Goal: Information Seeking & Learning: Learn about a topic

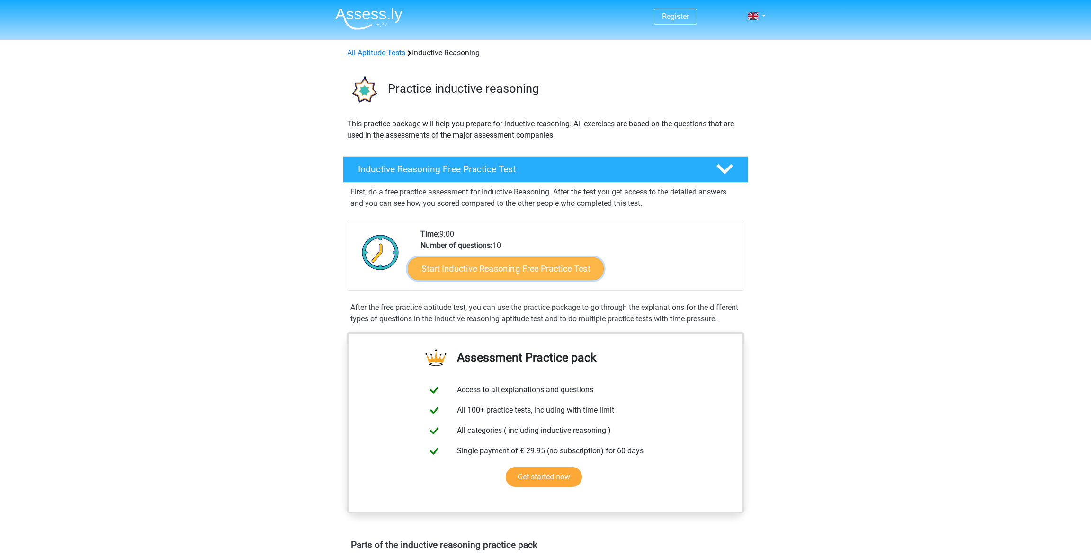
click at [548, 266] on link "Start Inductive Reasoning Free Practice Test" at bounding box center [506, 268] width 196 height 23
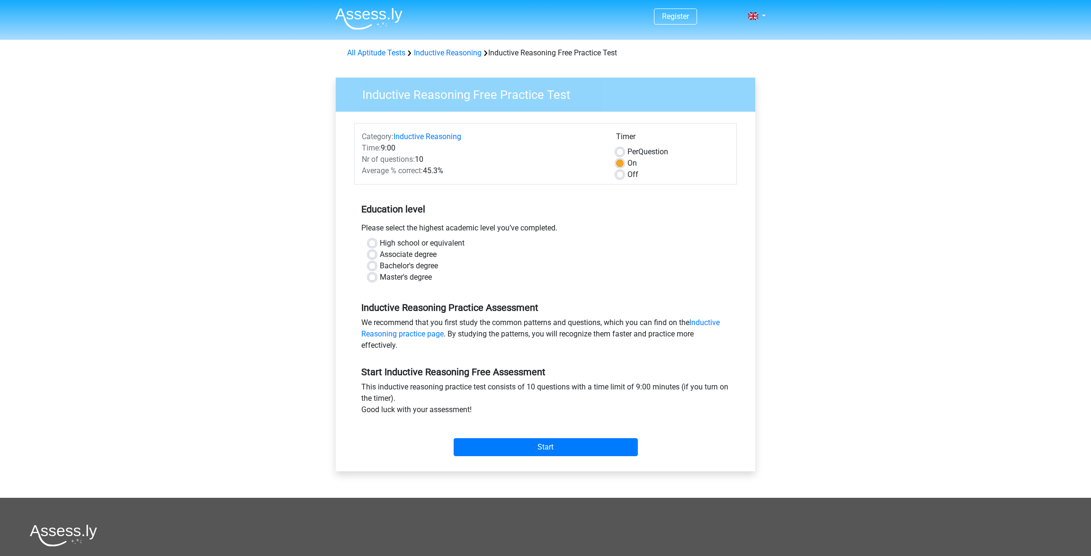
click at [380, 244] on label "High school or equivalent" at bounding box center [422, 243] width 85 height 11
click at [372, 244] on input "High school or equivalent" at bounding box center [372, 242] width 8 height 9
radio input "true"
click at [380, 264] on label "Bachelor's degree" at bounding box center [409, 265] width 58 height 11
click at [370, 264] on input "Bachelor's degree" at bounding box center [372, 264] width 8 height 9
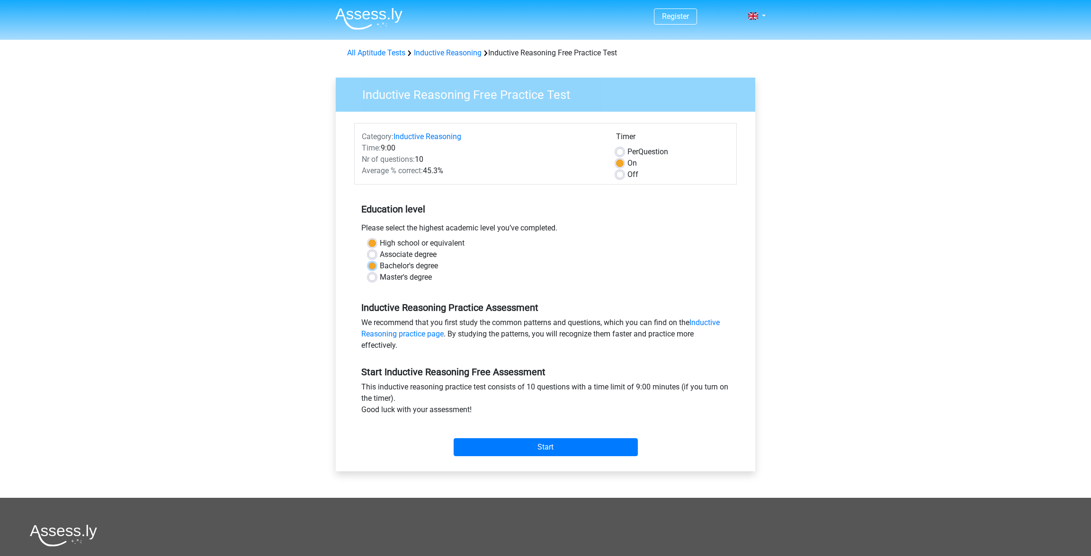
radio input "true"
click at [588, 448] on input "Start" at bounding box center [546, 447] width 184 height 18
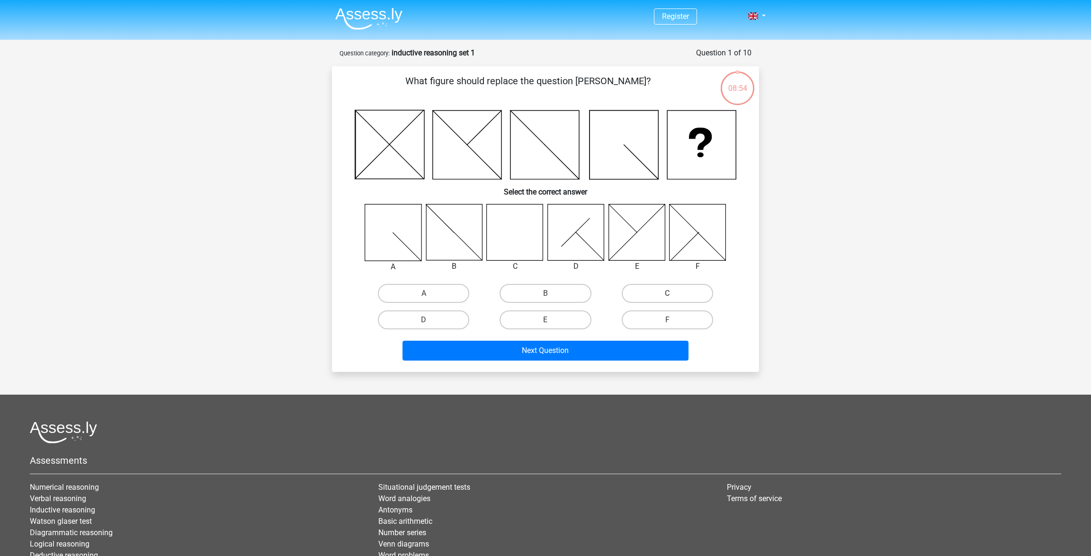
click at [653, 294] on label "C" at bounding box center [667, 293] width 91 height 19
click at [667, 294] on input "C" at bounding box center [670, 297] width 6 height 6
radio input "true"
click at [624, 349] on button "Next Question" at bounding box center [545, 351] width 286 height 20
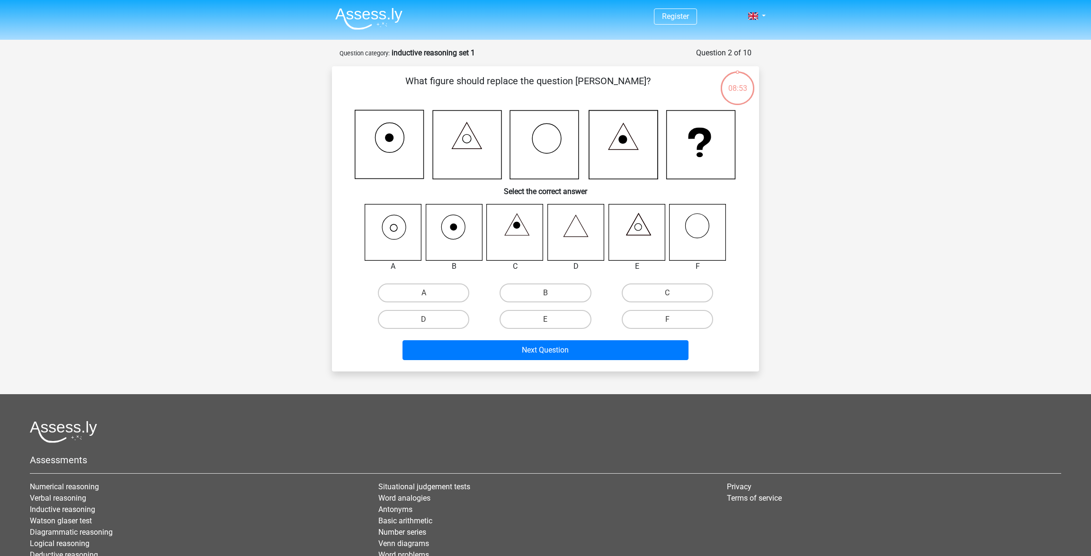
scroll to position [47, 0]
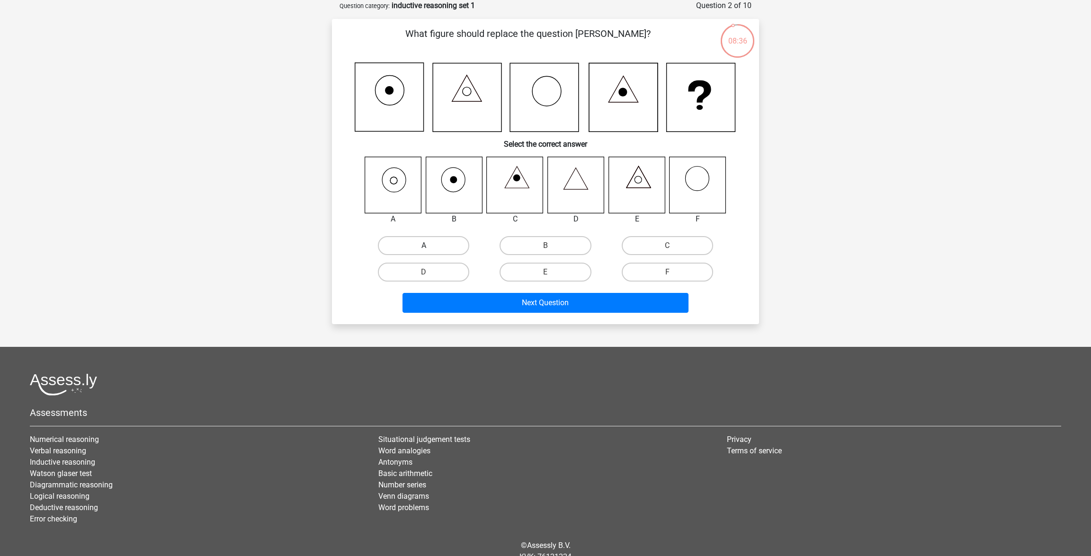
click at [443, 251] on label "A" at bounding box center [423, 245] width 91 height 19
click at [430, 251] on input "A" at bounding box center [427, 249] width 6 height 6
radio input "true"
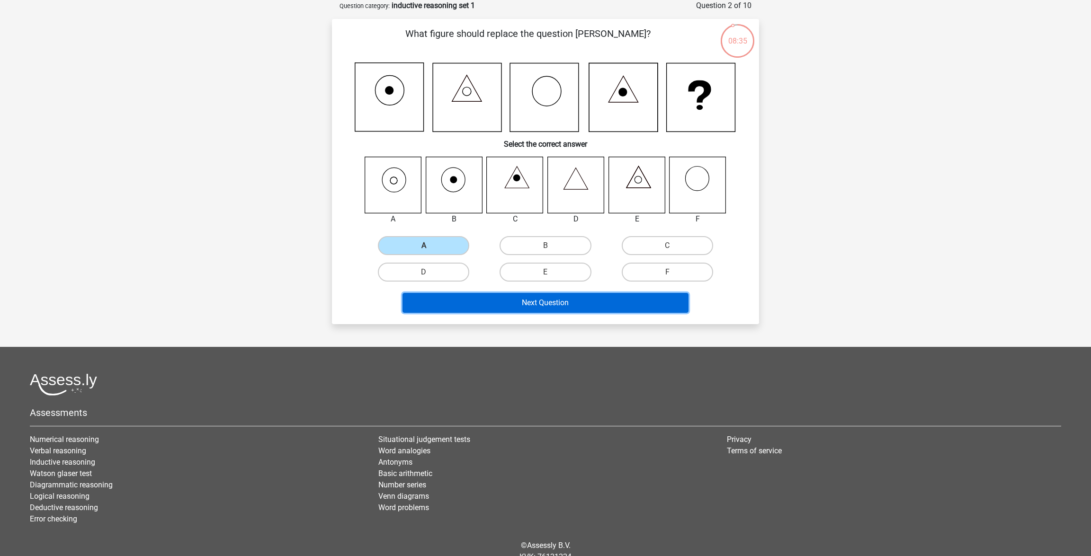
click at [508, 303] on button "Next Question" at bounding box center [545, 303] width 286 height 20
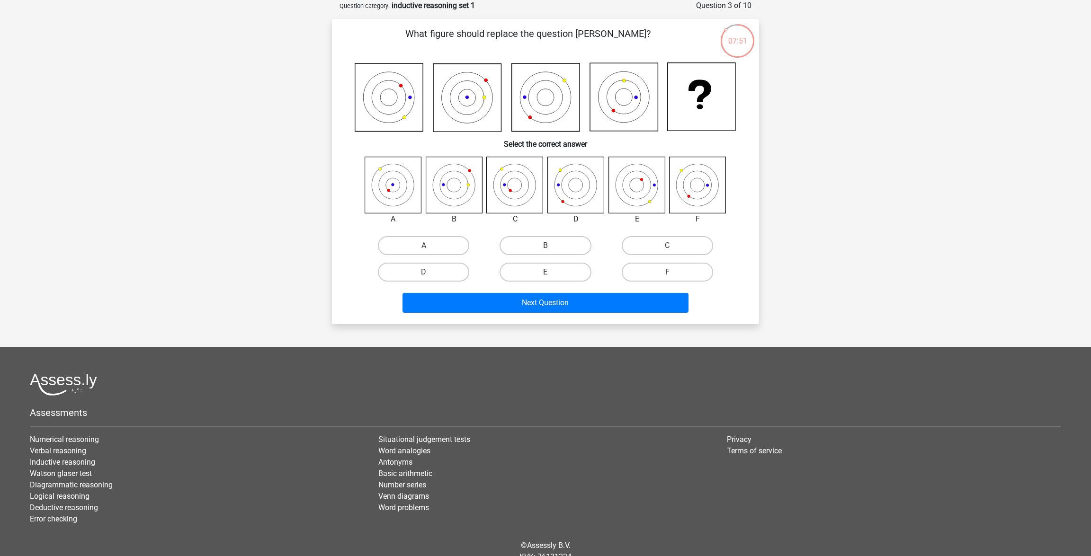
click at [550, 272] on input "E" at bounding box center [548, 275] width 6 height 6
radio input "true"
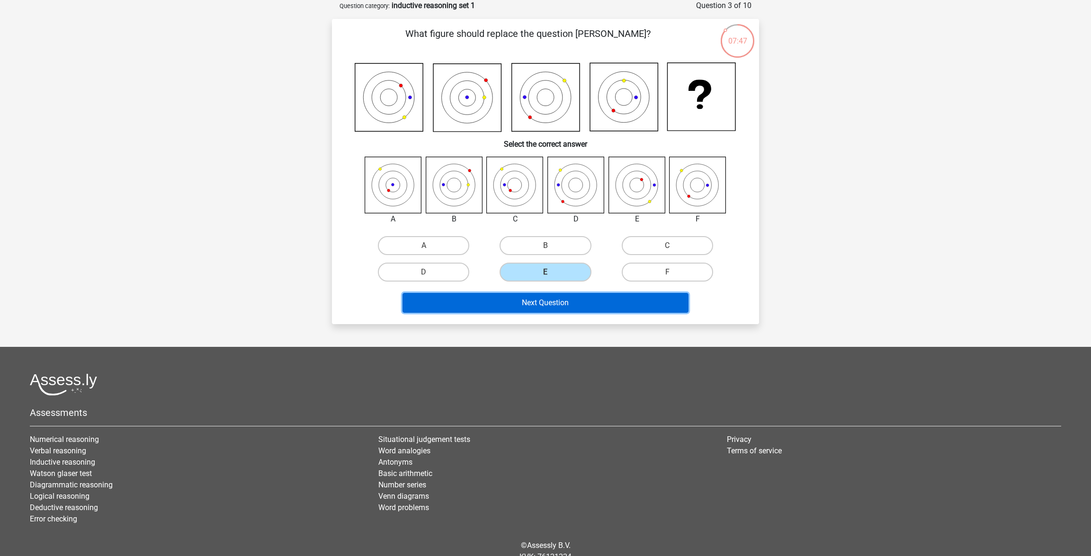
click at [569, 307] on button "Next Question" at bounding box center [545, 303] width 286 height 20
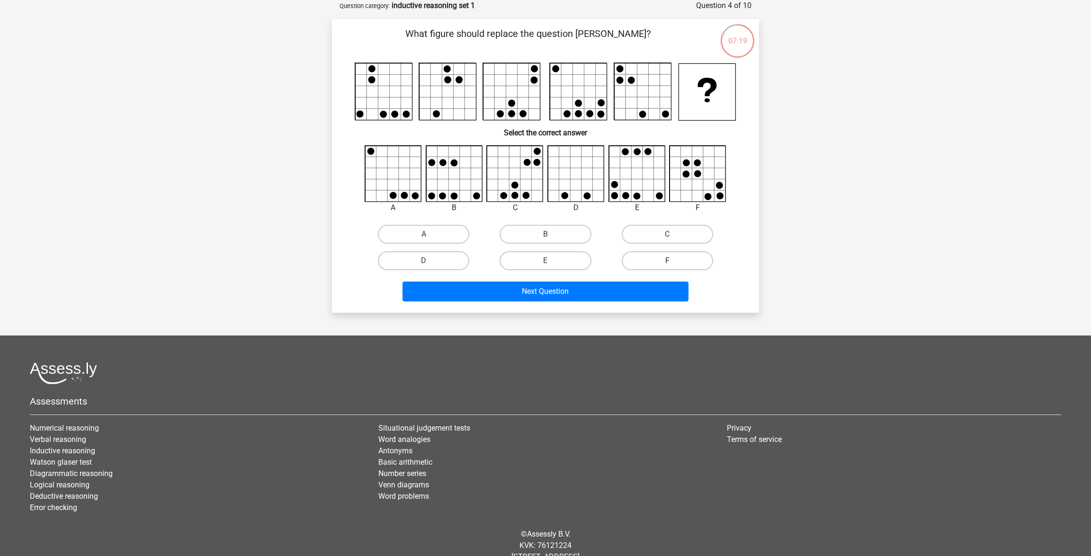
click at [653, 262] on label "F" at bounding box center [667, 260] width 91 height 19
click at [667, 262] on input "F" at bounding box center [670, 264] width 6 height 6
radio input "true"
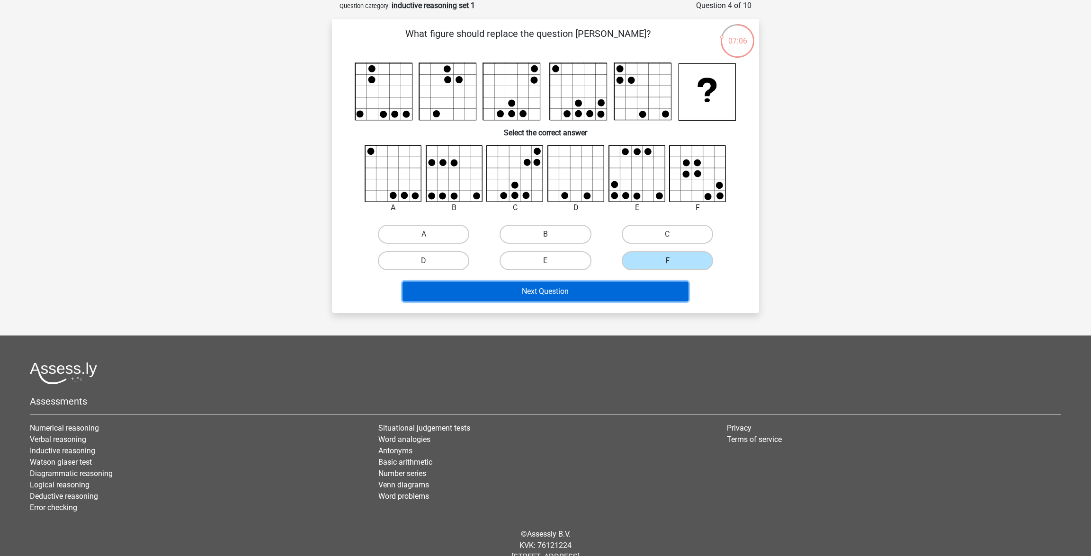
click at [587, 295] on button "Next Question" at bounding box center [545, 292] width 286 height 20
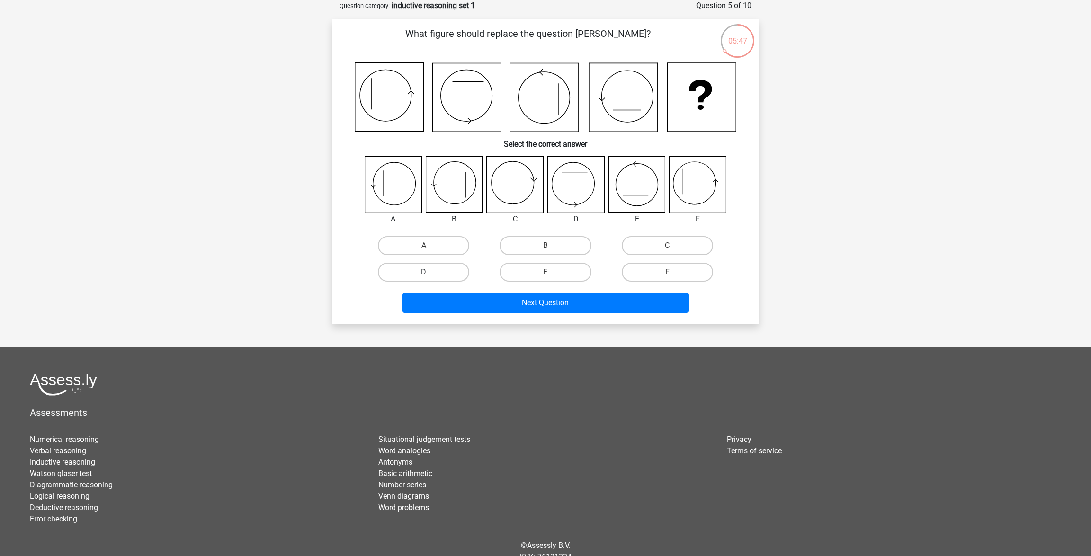
click at [424, 270] on label "D" at bounding box center [423, 272] width 91 height 19
click at [424, 272] on input "D" at bounding box center [427, 275] width 6 height 6
radio input "true"
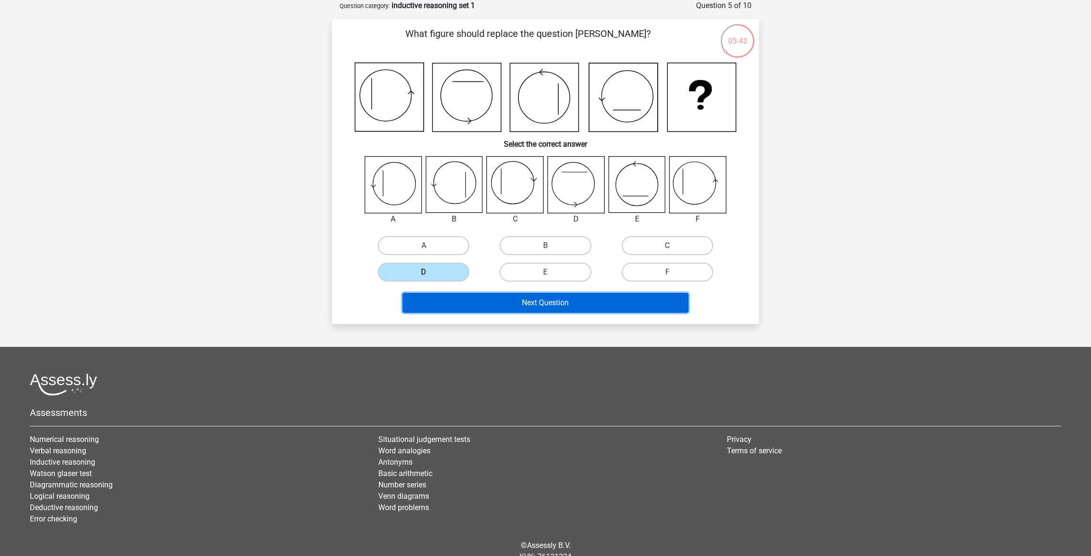
click at [581, 307] on button "Next Question" at bounding box center [545, 303] width 286 height 20
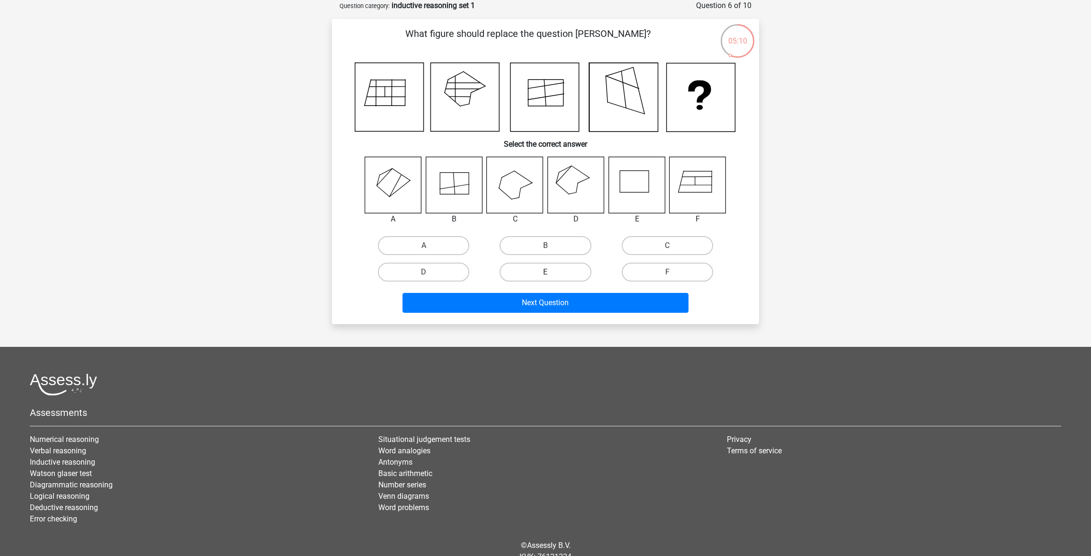
click at [570, 270] on label "E" at bounding box center [544, 272] width 91 height 19
click at [552, 272] on input "E" at bounding box center [548, 275] width 6 height 6
radio input "true"
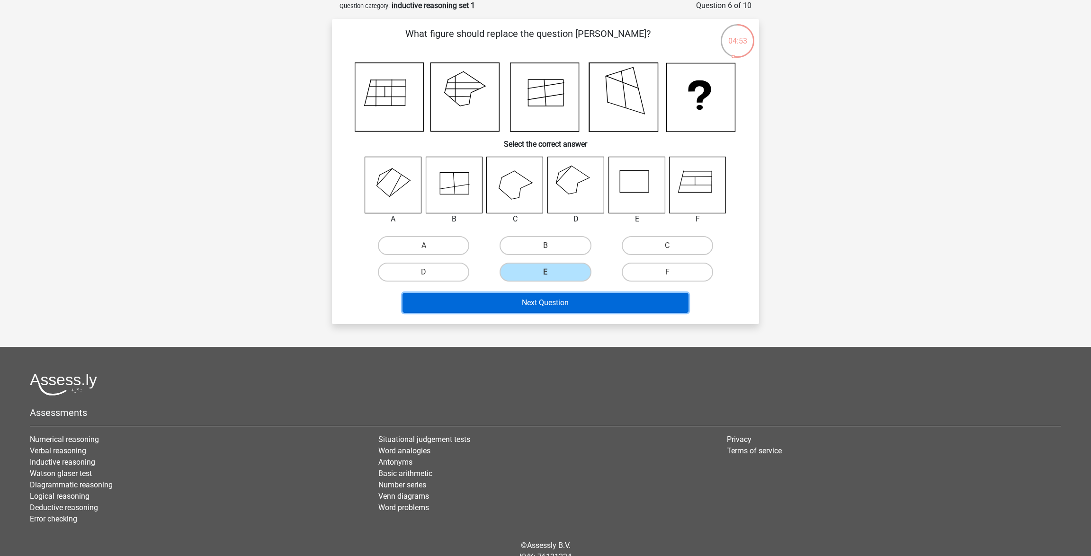
click at [601, 307] on button "Next Question" at bounding box center [545, 303] width 286 height 20
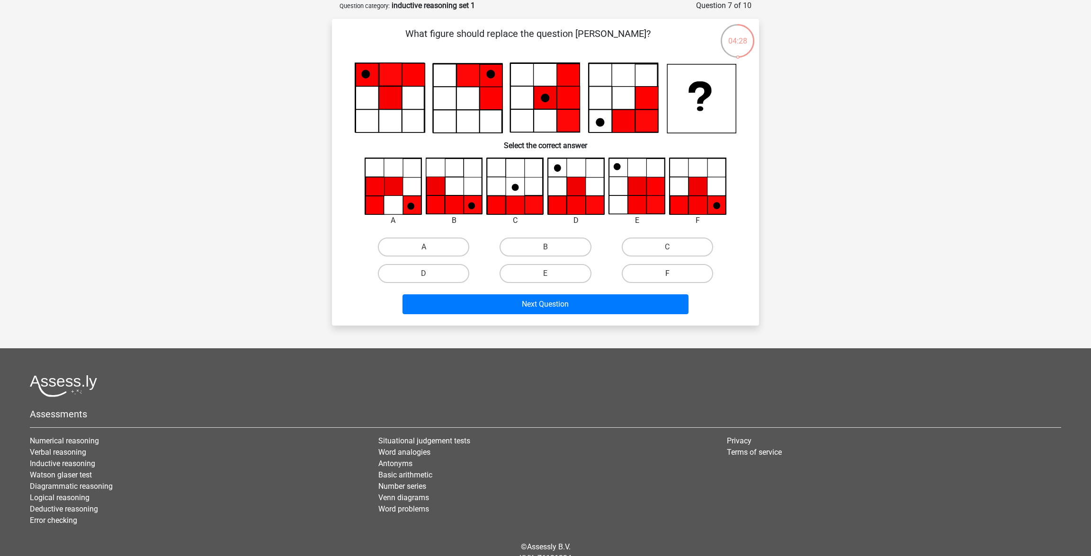
click at [687, 275] on label "F" at bounding box center [667, 273] width 91 height 19
click at [673, 275] on input "F" at bounding box center [670, 277] width 6 height 6
radio input "true"
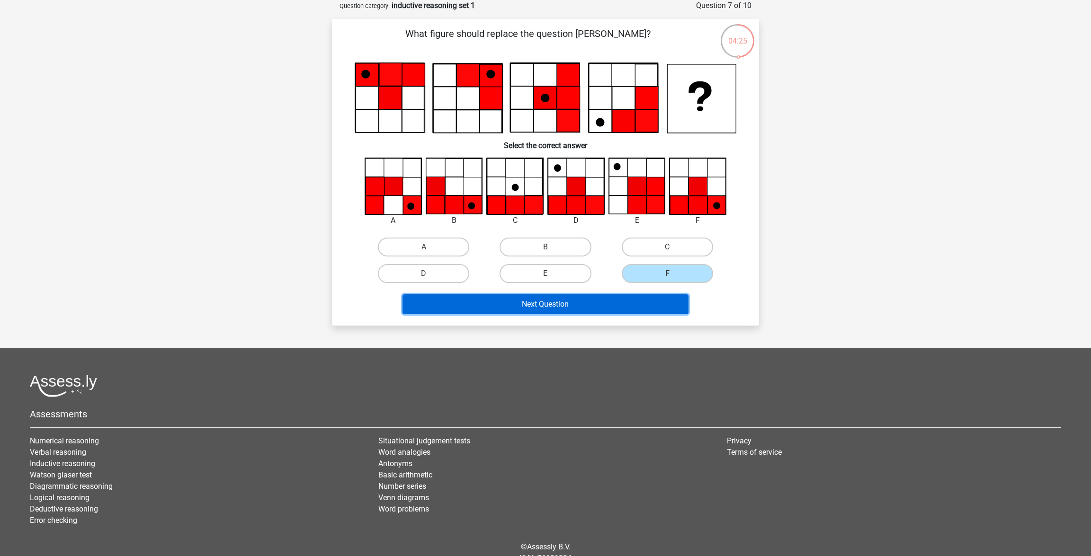
click at [632, 307] on button "Next Question" at bounding box center [545, 304] width 286 height 20
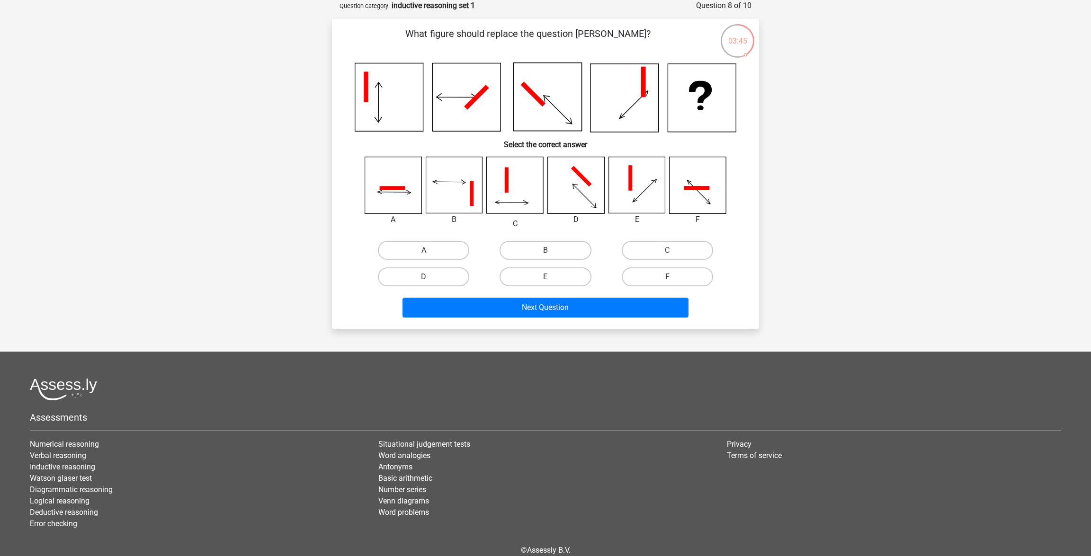
click at [677, 277] on label "F" at bounding box center [667, 276] width 91 height 19
click at [673, 277] on input "F" at bounding box center [670, 280] width 6 height 6
radio input "true"
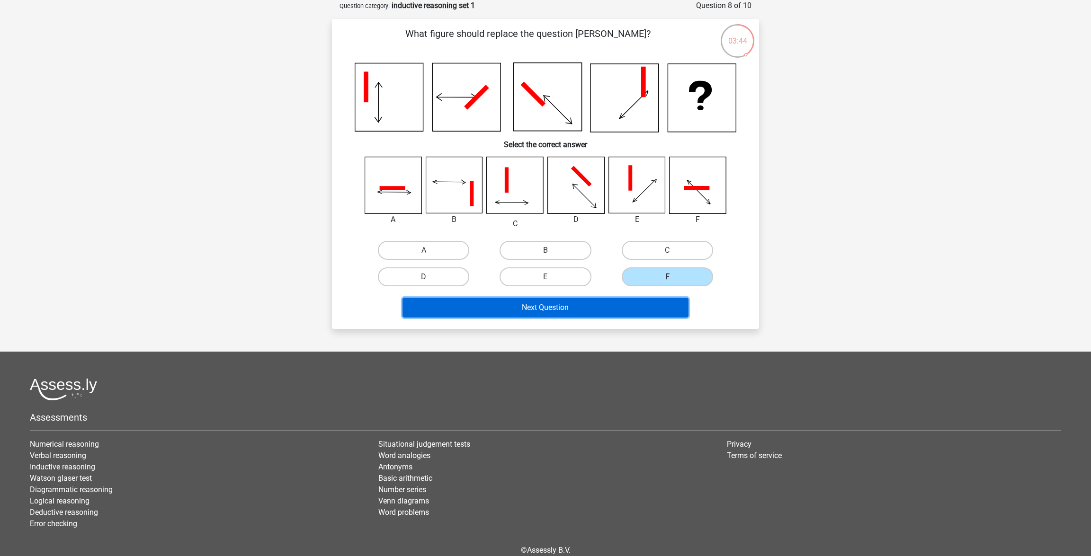
click at [651, 304] on button "Next Question" at bounding box center [545, 308] width 286 height 20
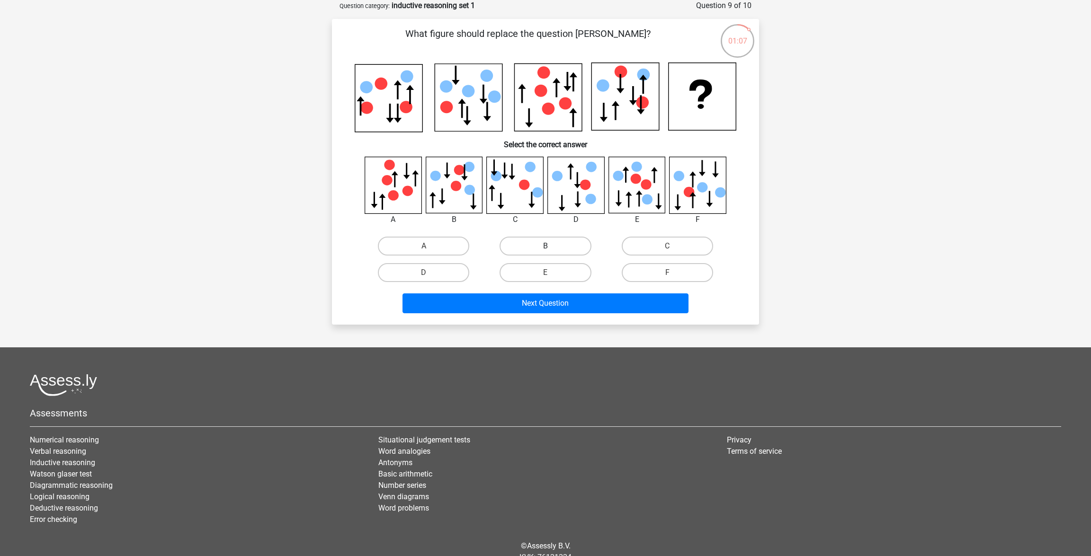
click at [552, 247] on label "B" at bounding box center [544, 246] width 91 height 19
click at [552, 247] on input "B" at bounding box center [548, 249] width 6 height 6
radio input "true"
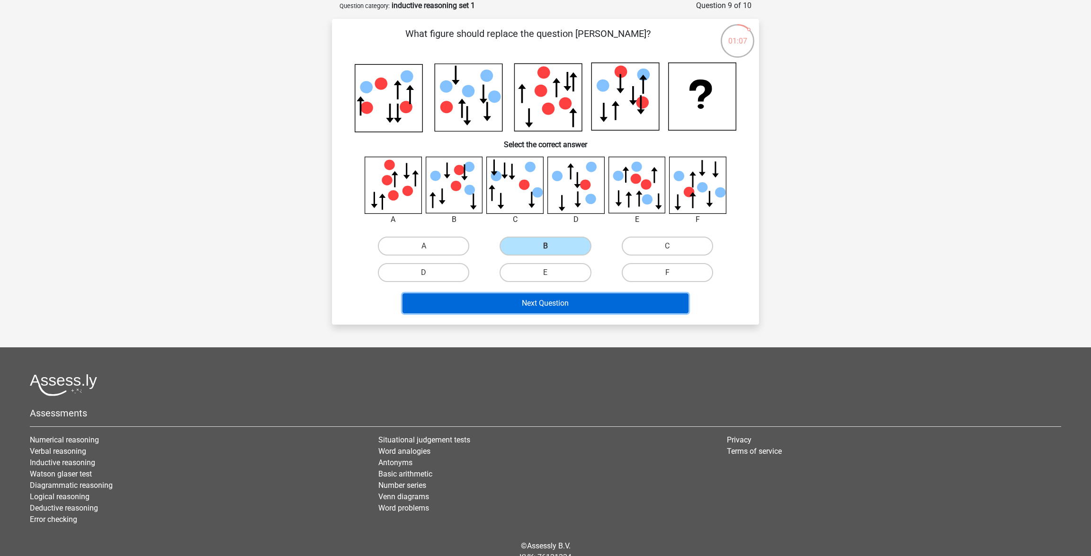
click at [586, 305] on button "Next Question" at bounding box center [545, 304] width 286 height 20
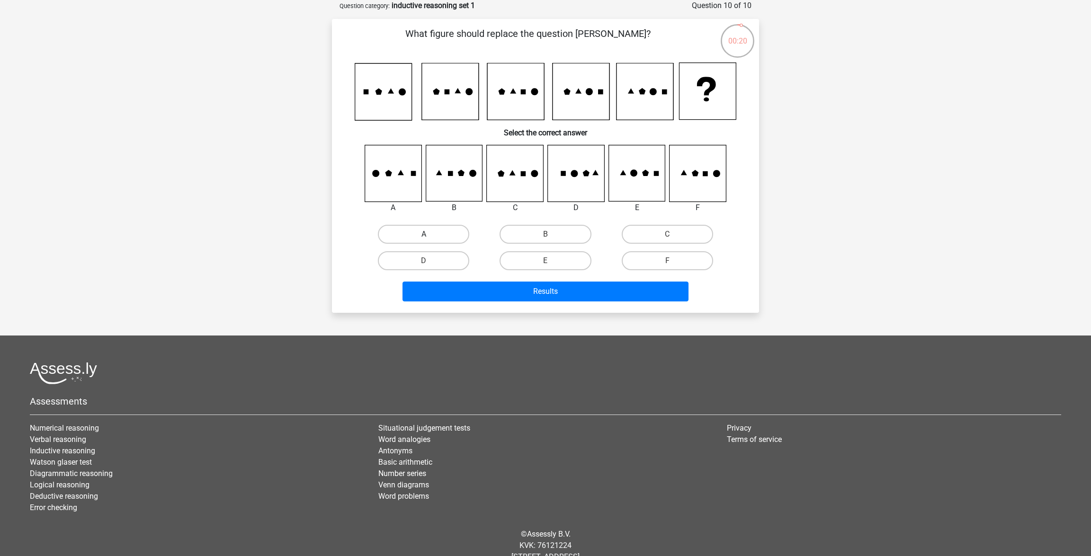
click at [407, 232] on label "A" at bounding box center [423, 234] width 91 height 19
click at [424, 234] on input "A" at bounding box center [427, 237] width 6 height 6
radio input "true"
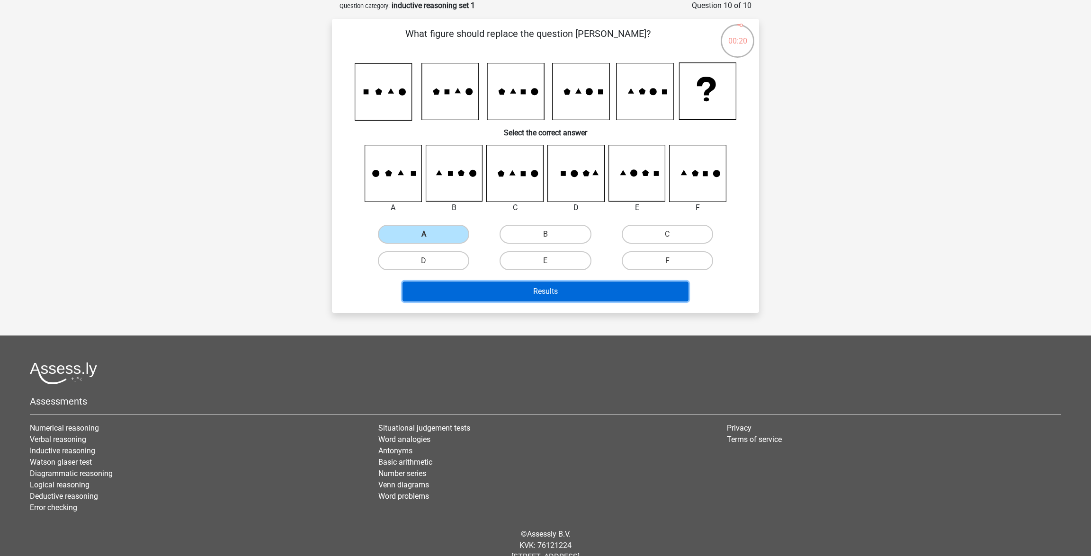
click at [547, 295] on button "Results" at bounding box center [545, 292] width 286 height 20
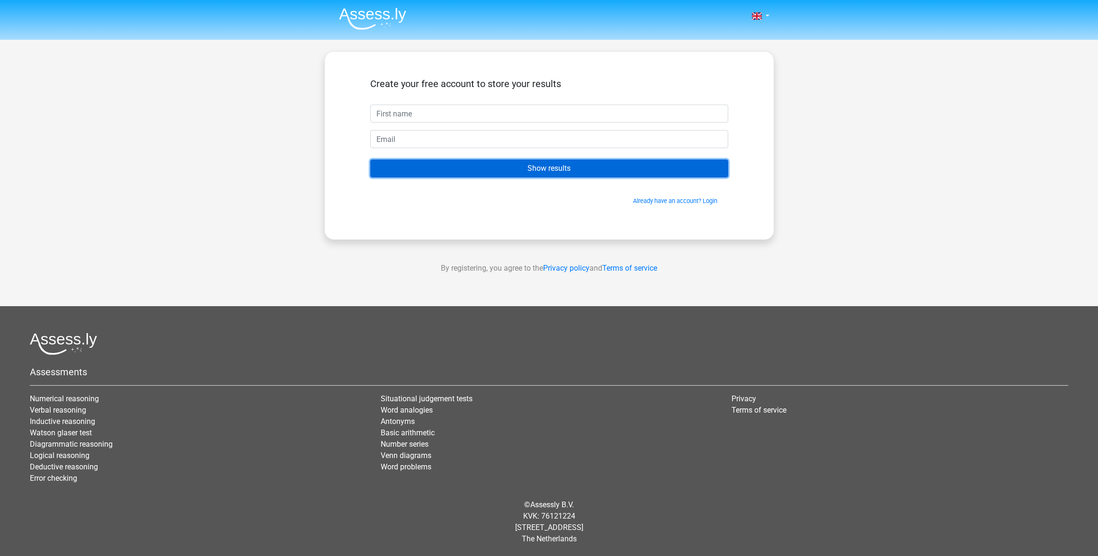
click at [585, 166] on input "Show results" at bounding box center [549, 169] width 358 height 18
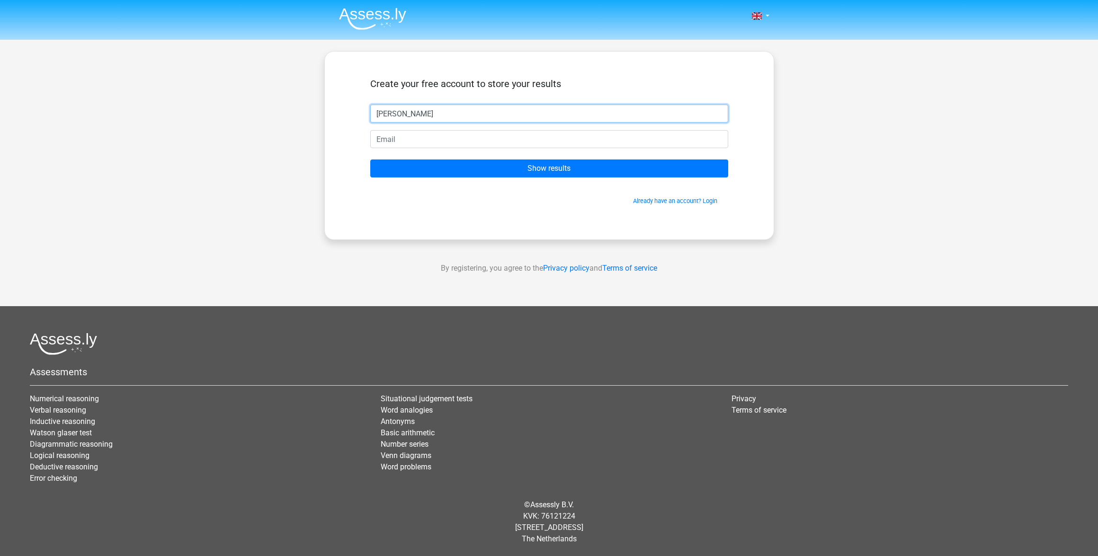
type input "[PERSON_NAME]"
type input "[PERSON_NAME][EMAIL_ADDRESS][DOMAIN_NAME]"
click at [370, 160] on input "Show results" at bounding box center [549, 169] width 358 height 18
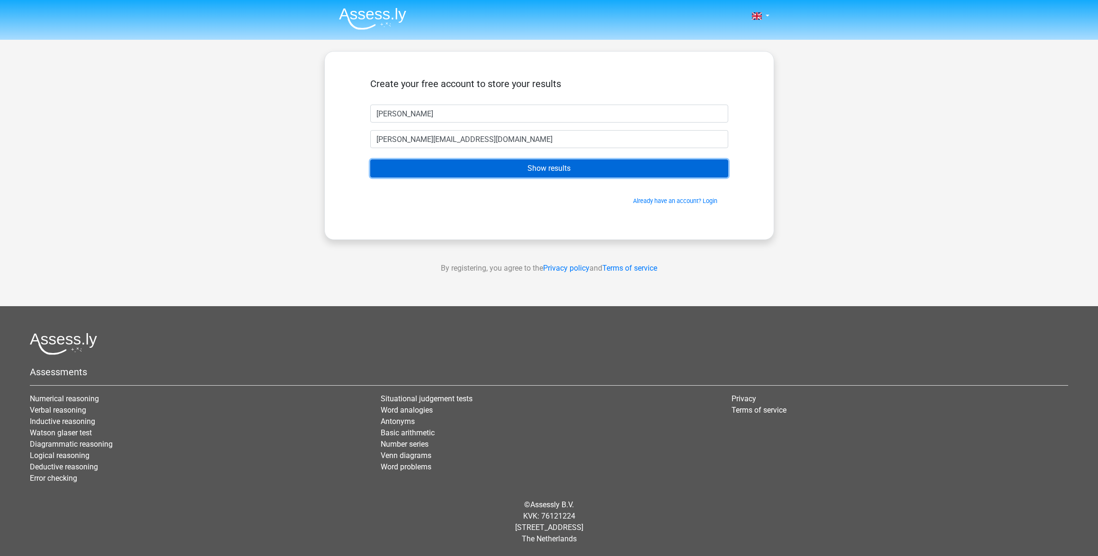
click at [616, 171] on input "Show results" at bounding box center [549, 169] width 358 height 18
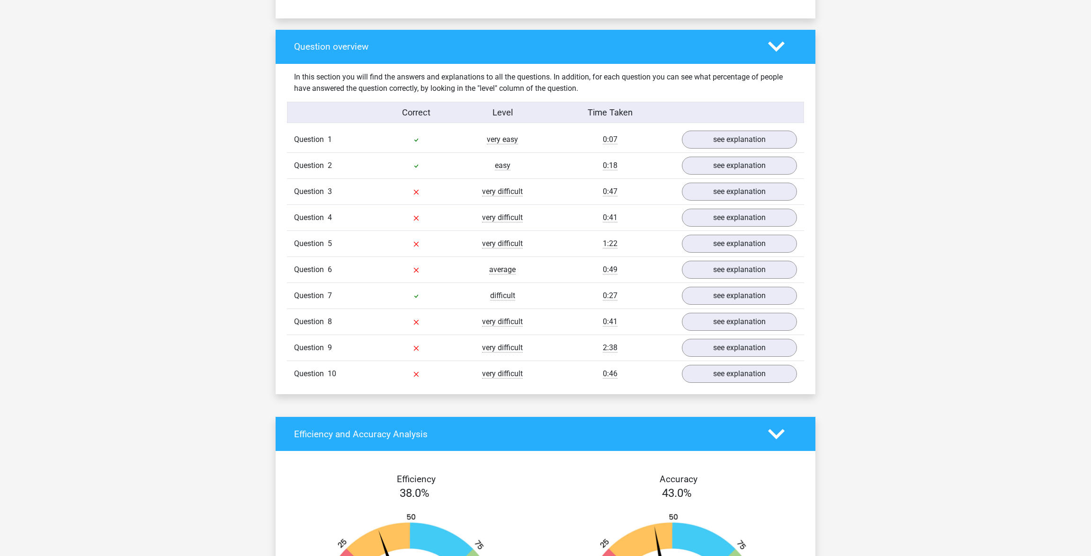
scroll to position [675, 0]
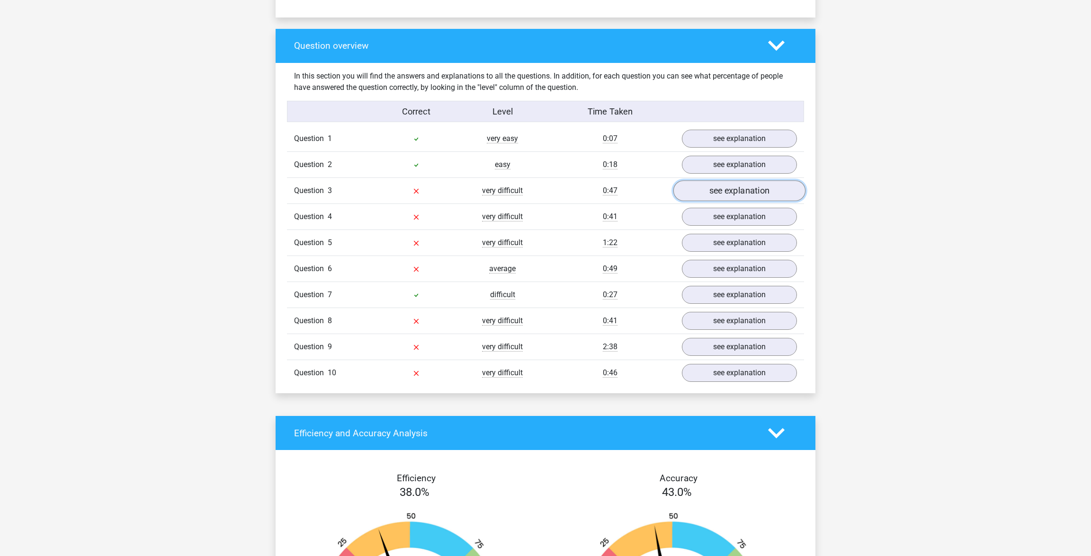
click at [747, 197] on link "see explanation" at bounding box center [739, 190] width 132 height 21
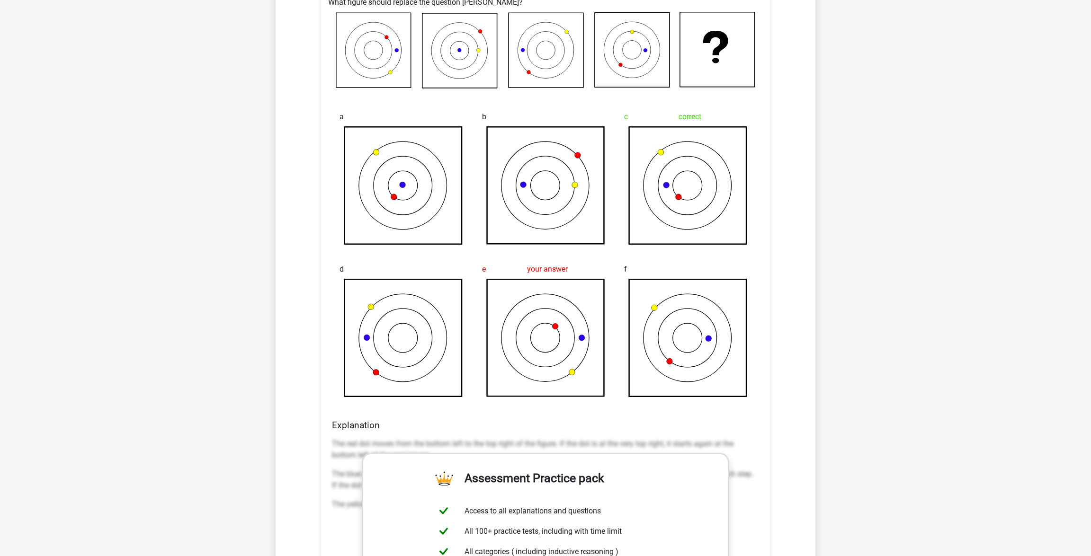
scroll to position [888, 0]
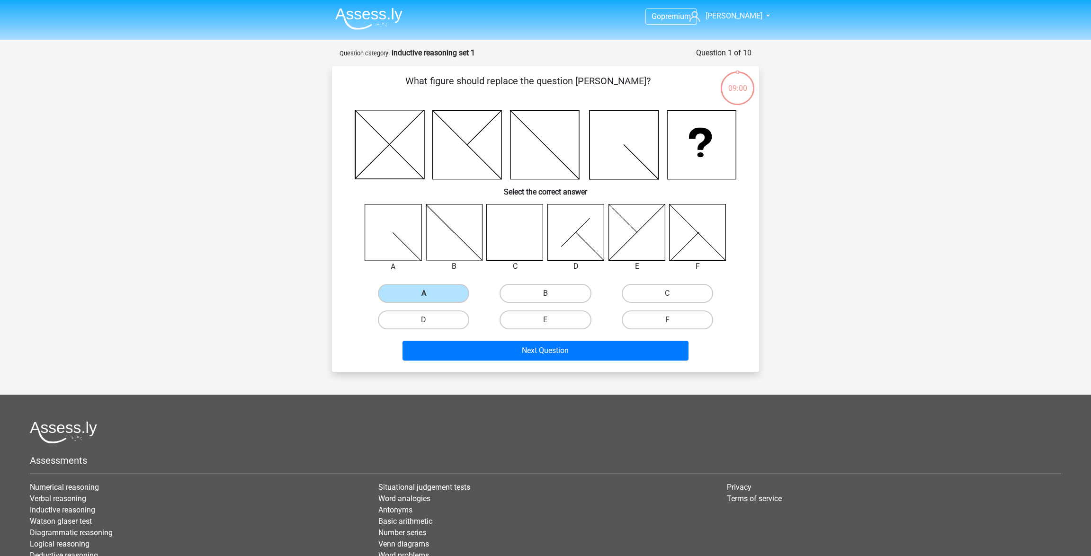
scroll to position [47, 0]
